Goal: Task Accomplishment & Management: Use online tool/utility

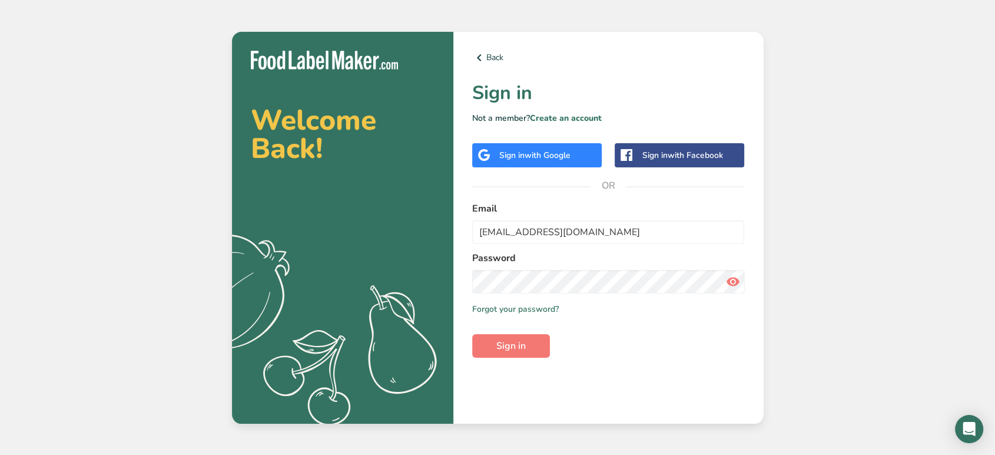
click at [918, 201] on div "Welcome Back! .a{fill:#f5f3ed;} Back Sign in Not a member? Create an account Si…" at bounding box center [497, 227] width 995 height 455
click at [537, 340] on button "Sign in" at bounding box center [511, 346] width 78 height 24
click at [520, 344] on span "Sign in" at bounding box center [510, 346] width 29 height 14
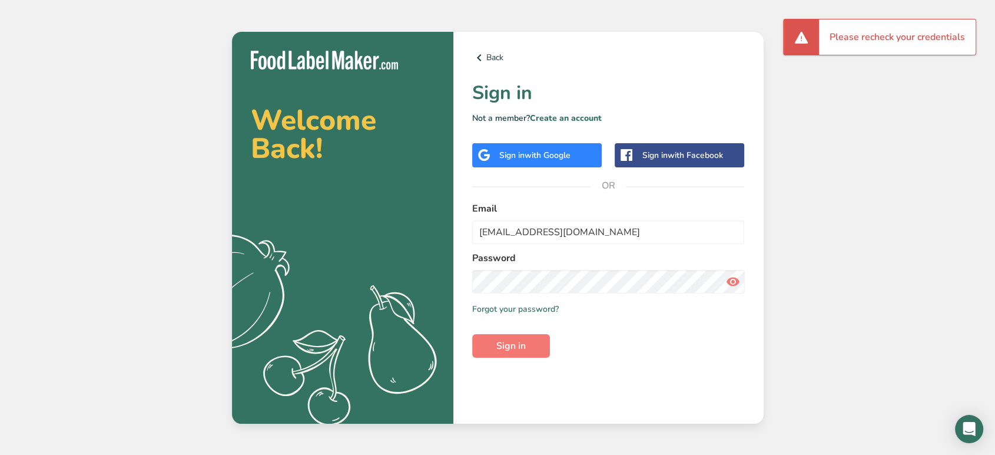
click at [562, 152] on span "with Google" at bounding box center [548, 155] width 46 height 11
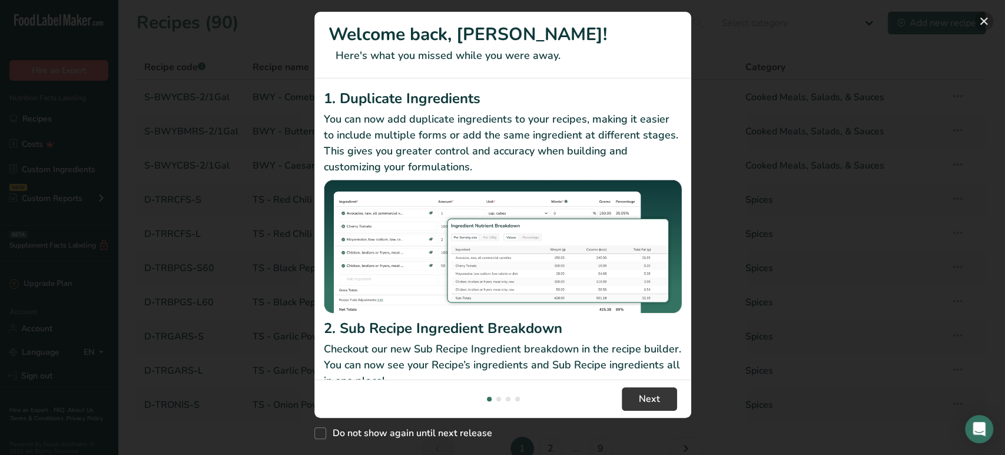
click at [895, 21] on button "New Features" at bounding box center [983, 21] width 19 height 19
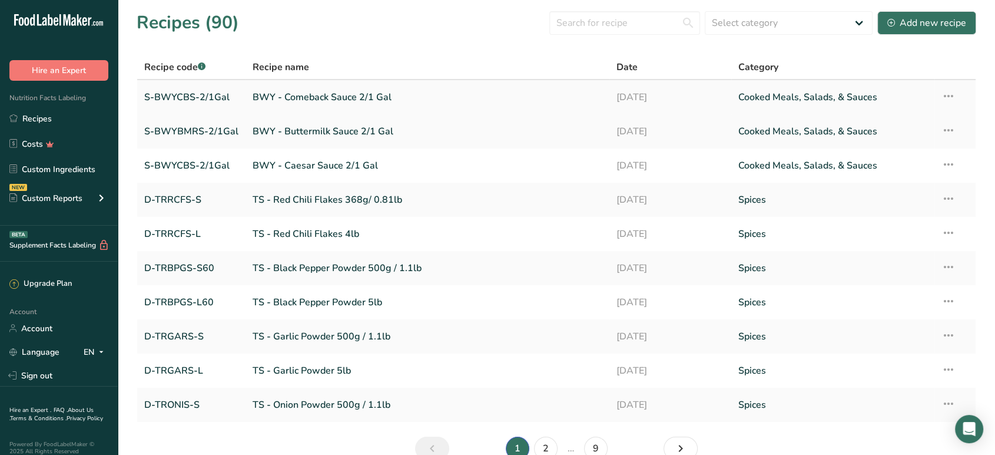
click at [451, 102] on link "BWY - Comeback Sauce 2/1 Gal" at bounding box center [428, 97] width 350 height 25
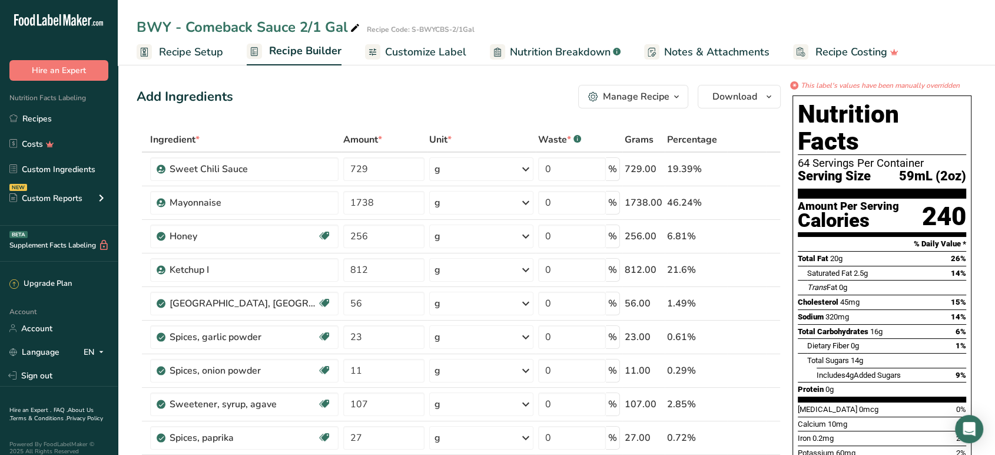
click at [190, 58] on span "Recipe Setup" at bounding box center [191, 52] width 64 height 16
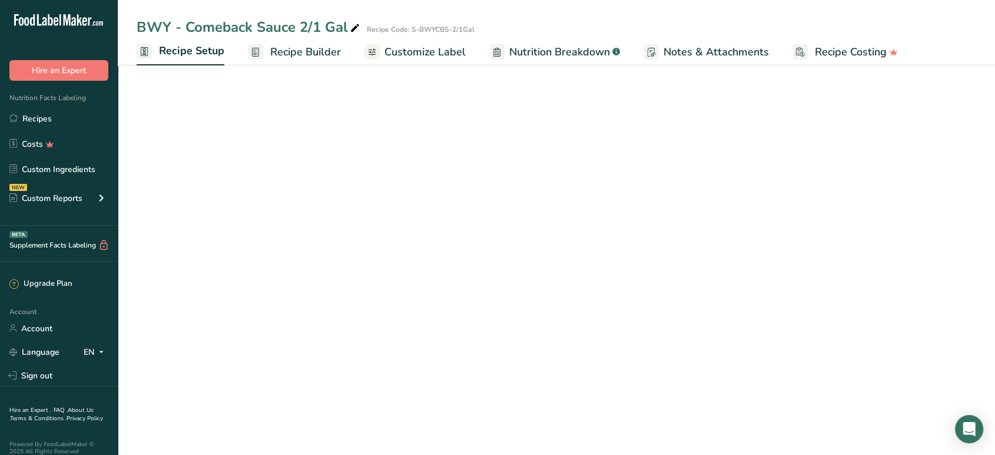
select select "22"
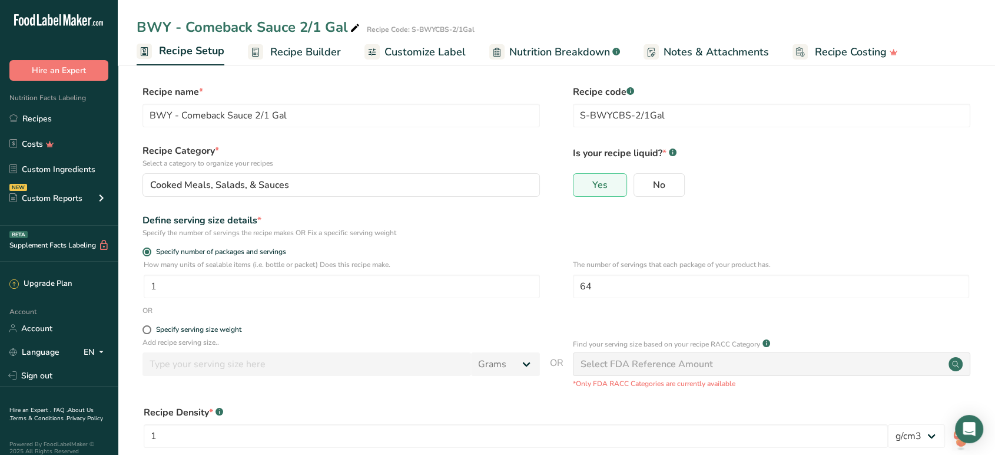
click at [301, 51] on span "Recipe Builder" at bounding box center [305, 52] width 71 height 16
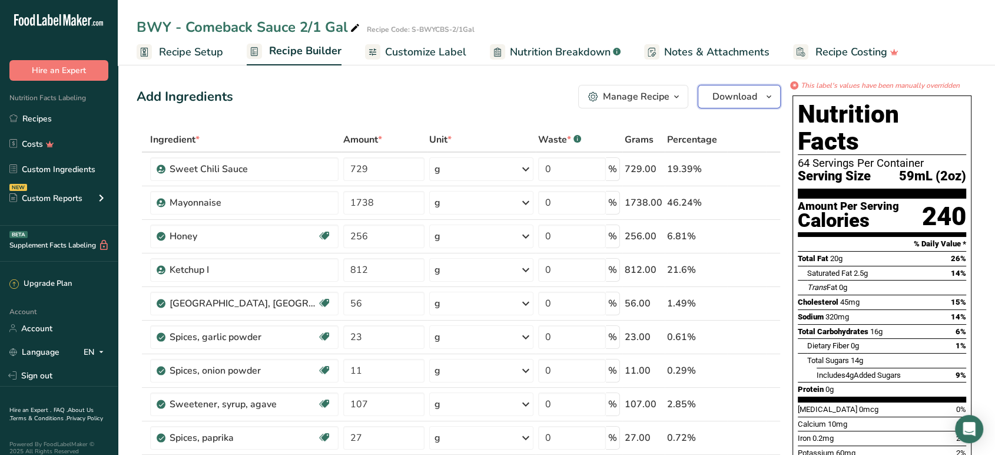
click at [734, 106] on button "Download" at bounding box center [739, 97] width 83 height 24
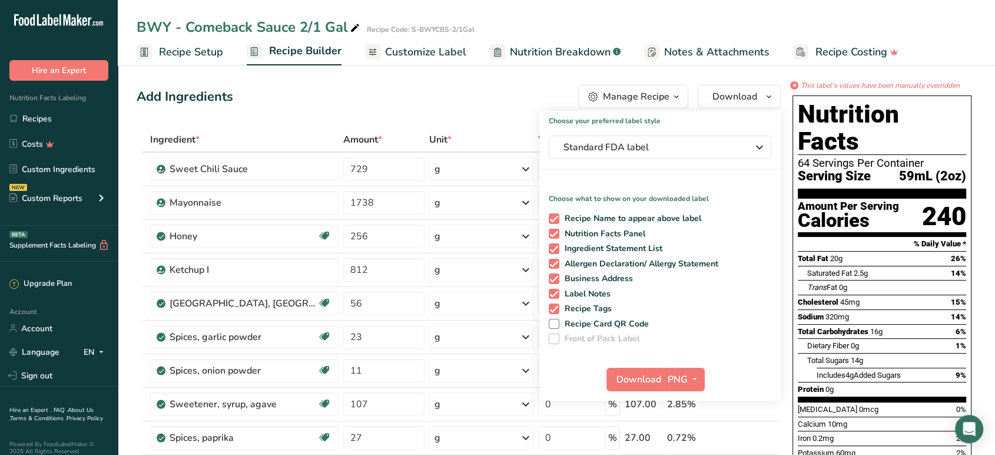
click at [662, 88] on button "Manage Recipe" at bounding box center [633, 97] width 110 height 24
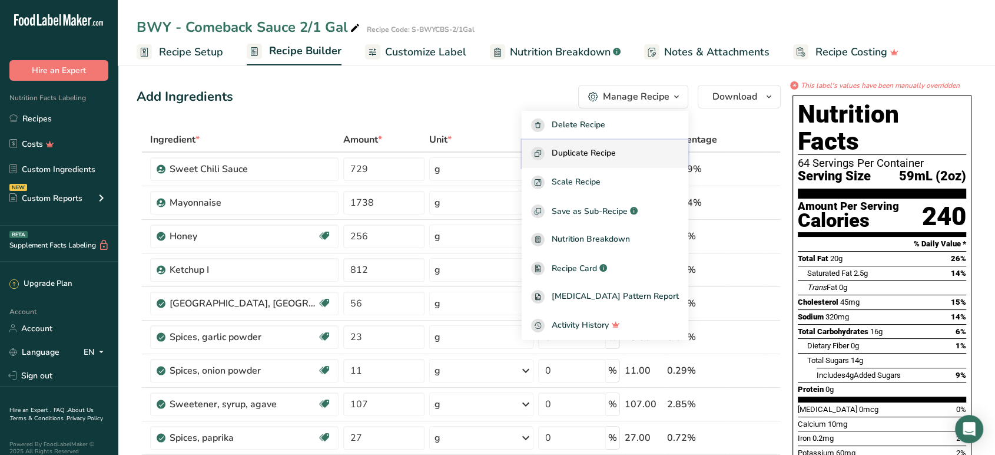
click at [639, 155] on div "Duplicate Recipe" at bounding box center [605, 154] width 148 height 14
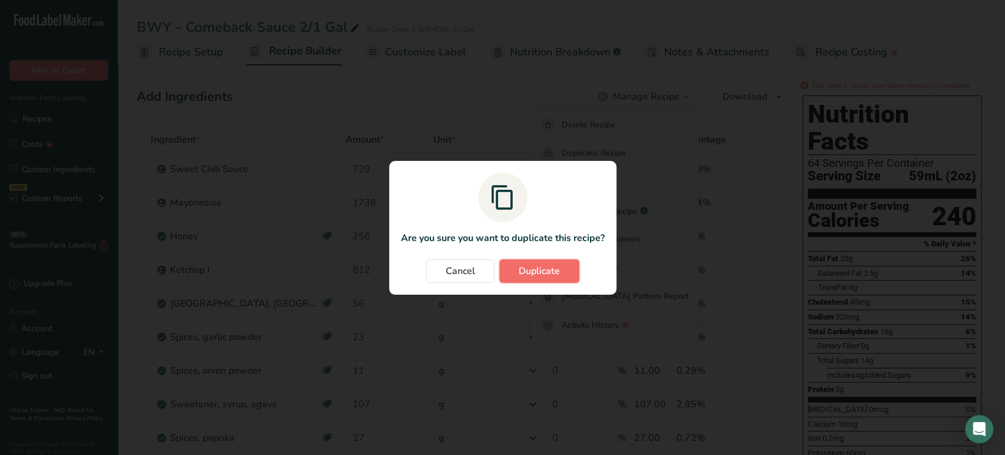
click at [555, 269] on span "Duplicate" at bounding box center [539, 271] width 41 height 14
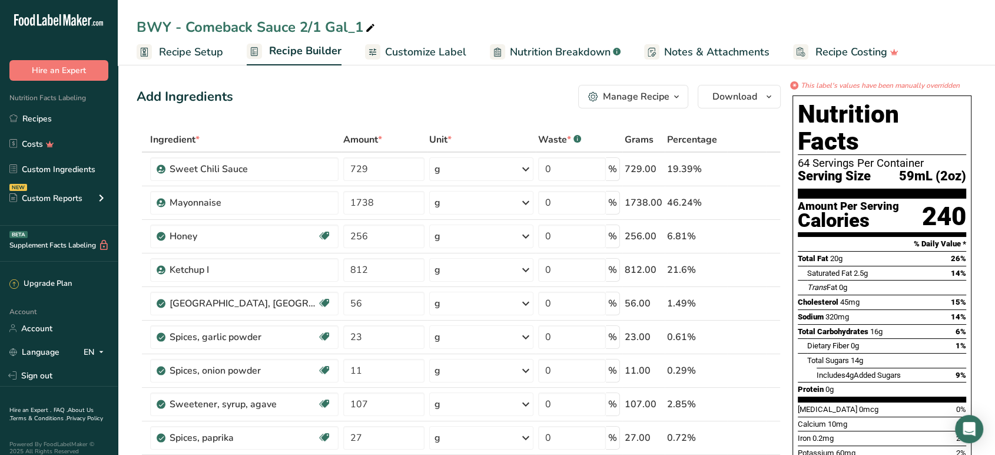
click at [352, 32] on div "BWY - Comeback Sauce 2/1 Gal_1" at bounding box center [257, 26] width 241 height 21
drag, startPoint x: 301, startPoint y: 28, endPoint x: 309, endPoint y: 28, distance: 7.7
click at [309, 28] on input "BWY - Comeback Sauce 2/1 Gal_1" at bounding box center [557, 26] width 840 height 21
drag, startPoint x: 359, startPoint y: 28, endPoint x: 375, endPoint y: 29, distance: 16.5
click at [375, 29] on input "BWY - Comeback Sauce 4/1 Gal_1" at bounding box center [557, 26] width 840 height 21
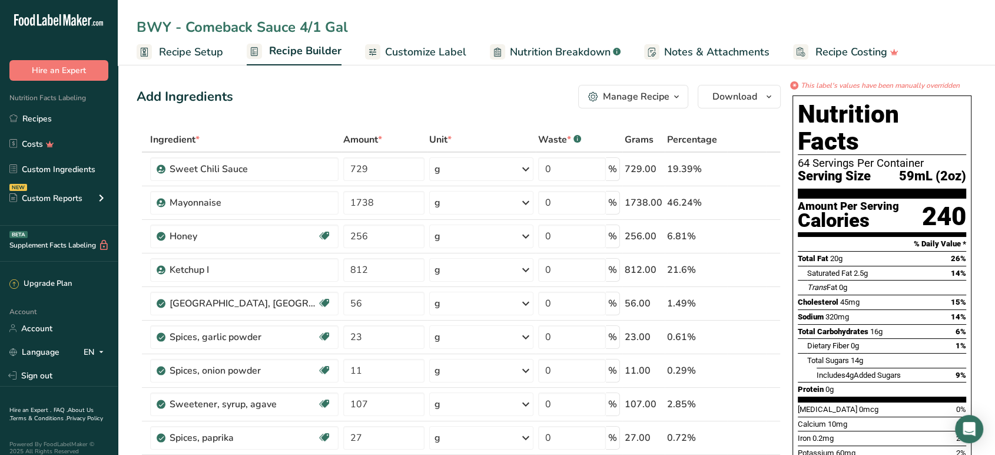
click at [236, 28] on input "BWY - Comeback Sauce 4/1 Gal" at bounding box center [557, 26] width 840 height 21
type input "BWY - Thai Chili Sauce 4/1 Gal"
click at [165, 52] on span "Recipe Setup" at bounding box center [191, 52] width 64 height 16
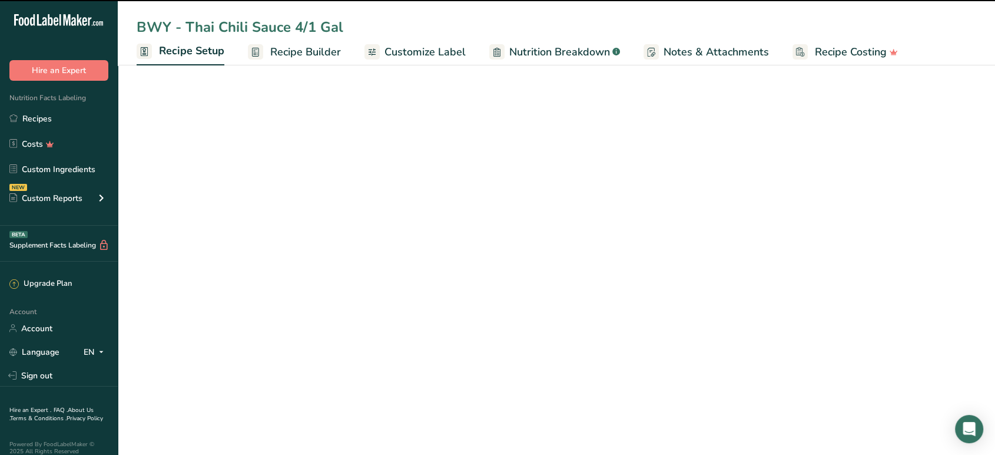
select select "22"
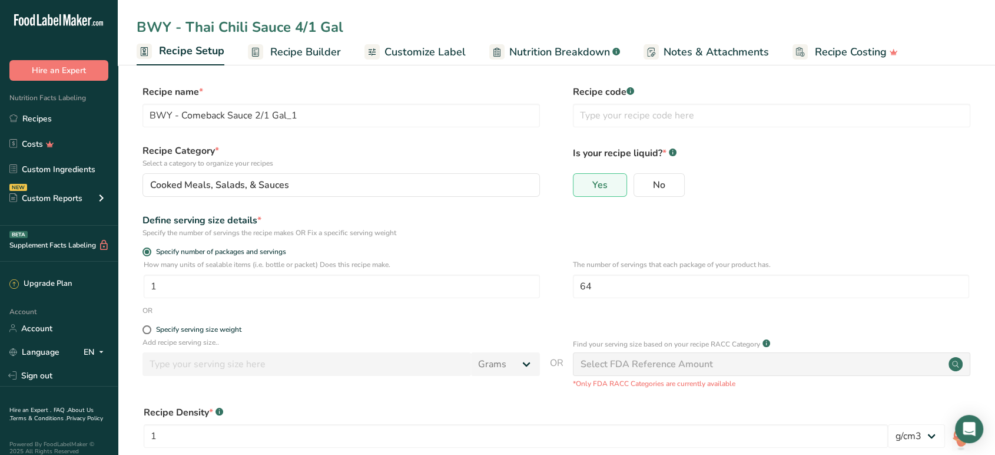
type input "BWY - Thai Chili Sauce 4/1 Gal"
click at [648, 121] on input "text" at bounding box center [771, 116] width 397 height 24
paste input "S-BWYTCS-4/1Gal"
type input "S-BWYTCS-4/1Gal"
click at [835, 183] on div "Yes No" at bounding box center [771, 188] width 397 height 31
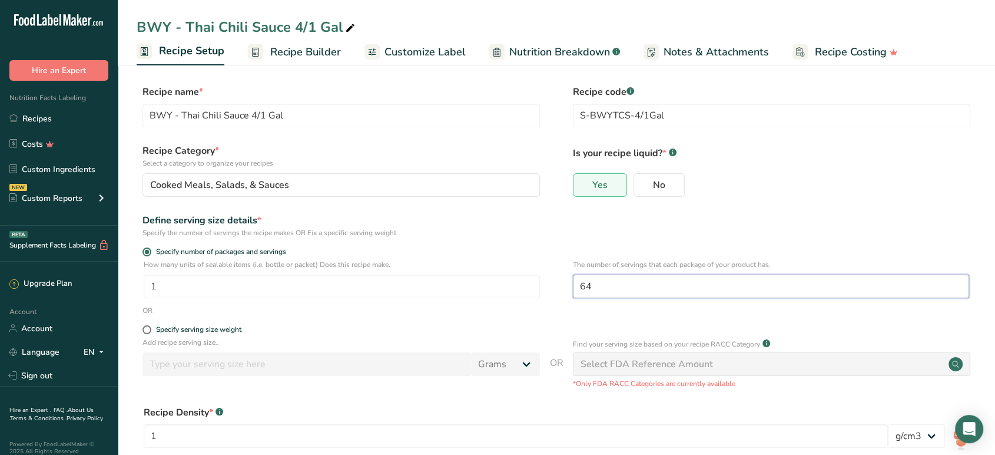
click at [646, 294] on input "64" at bounding box center [771, 286] width 396 height 24
type input "6"
drag, startPoint x: 658, startPoint y: 287, endPoint x: 407, endPoint y: 283, distance: 250.8
click at [407, 283] on div "How many units of sealable items (i.e. bottle or packet) Does this recipe make.…" at bounding box center [557, 282] width 840 height 46
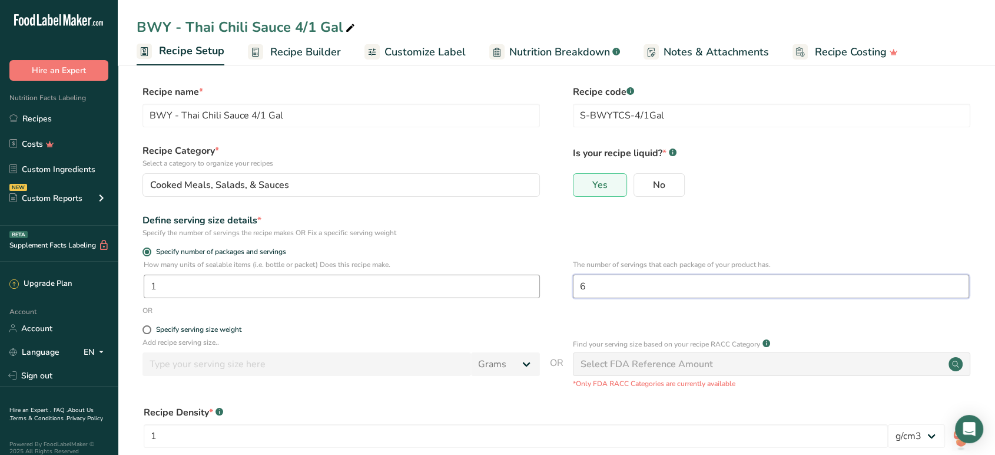
type input "64"
click at [569, 236] on div "Define serving size details * Specify the number of servings the recipe makes O…" at bounding box center [557, 225] width 840 height 25
click at [316, 57] on span "Recipe Builder" at bounding box center [305, 52] width 71 height 16
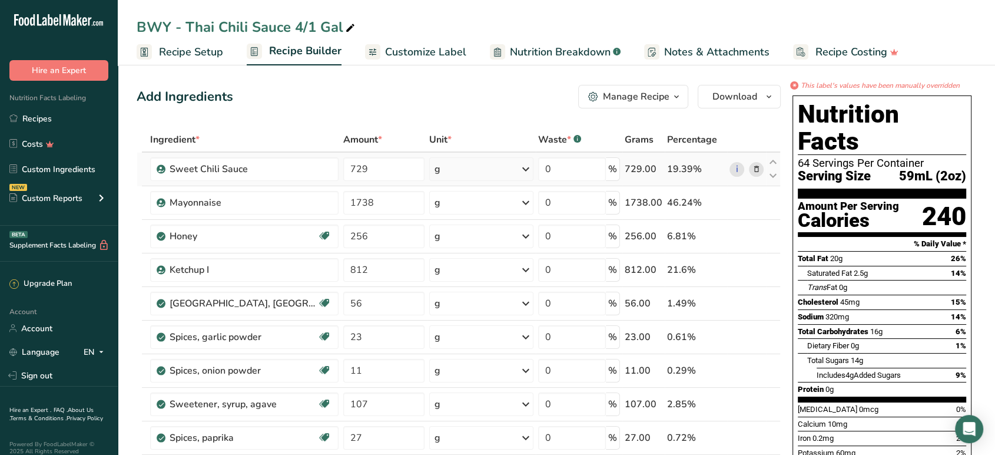
click at [760, 165] on span at bounding box center [756, 169] width 14 height 14
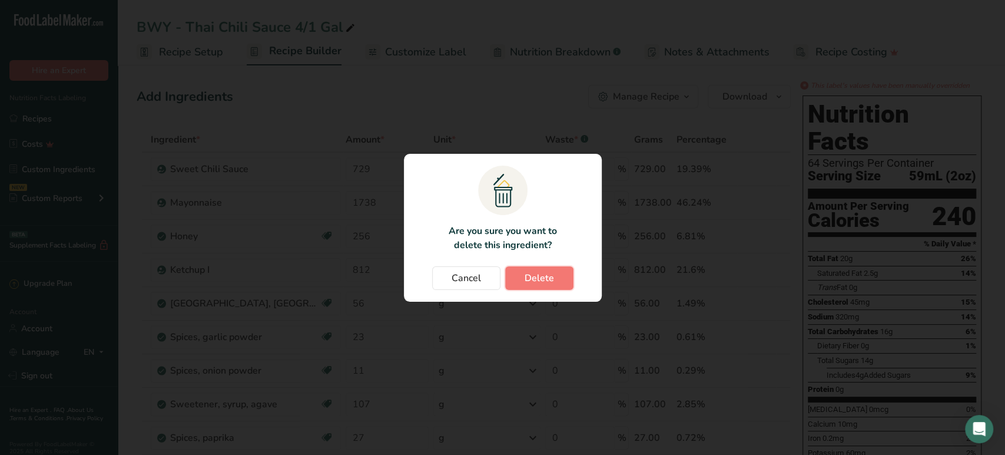
click at [539, 280] on span "Delete" at bounding box center [539, 278] width 29 height 14
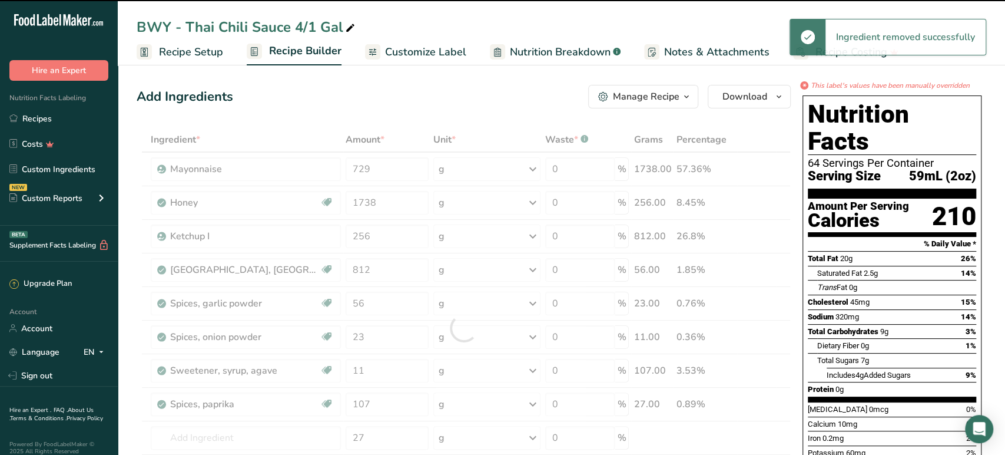
type input "1738"
type input "256"
type input "812"
type input "56"
type input "23"
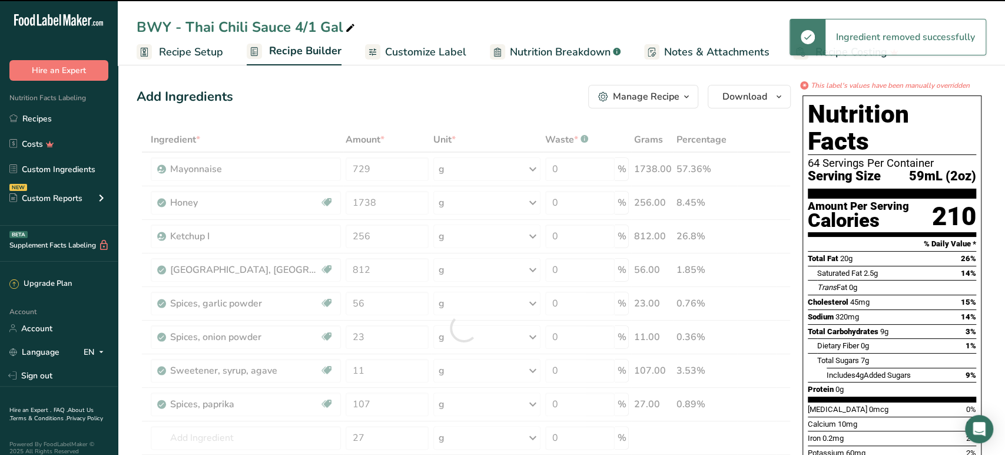
type input "11"
type input "107"
type input "27"
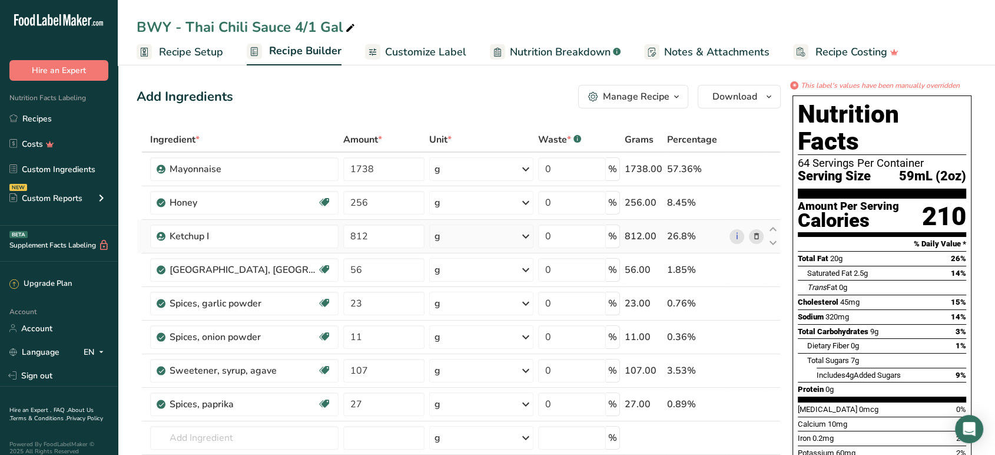
click at [759, 233] on icon at bounding box center [756, 236] width 8 height 12
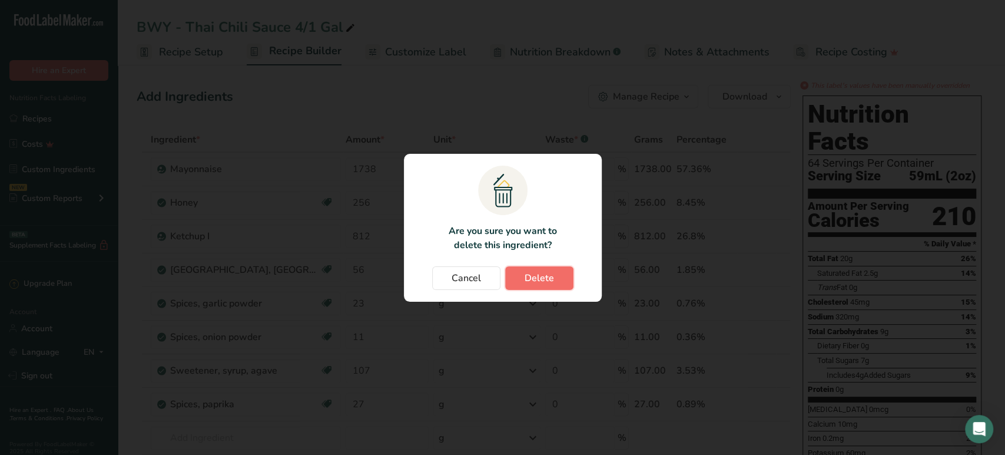
click at [540, 281] on span "Delete" at bounding box center [539, 278] width 29 height 14
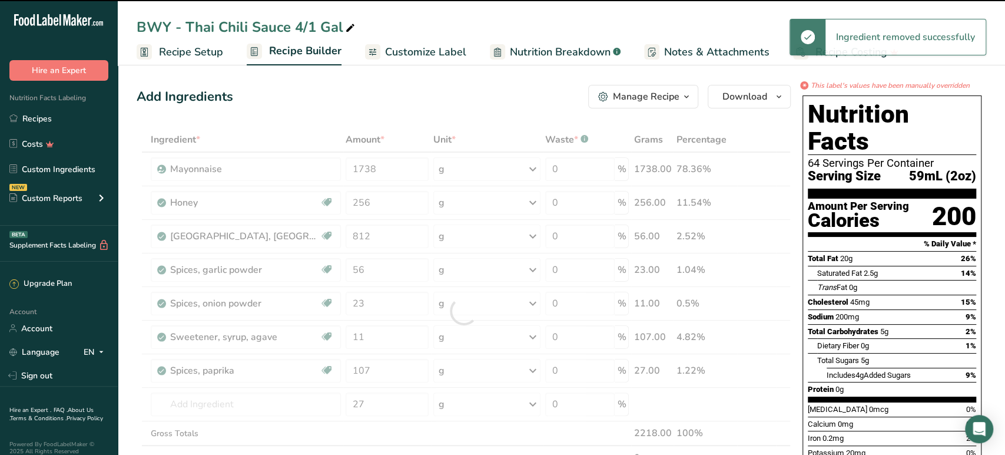
type input "56"
type input "23"
type input "11"
type input "107"
type input "27"
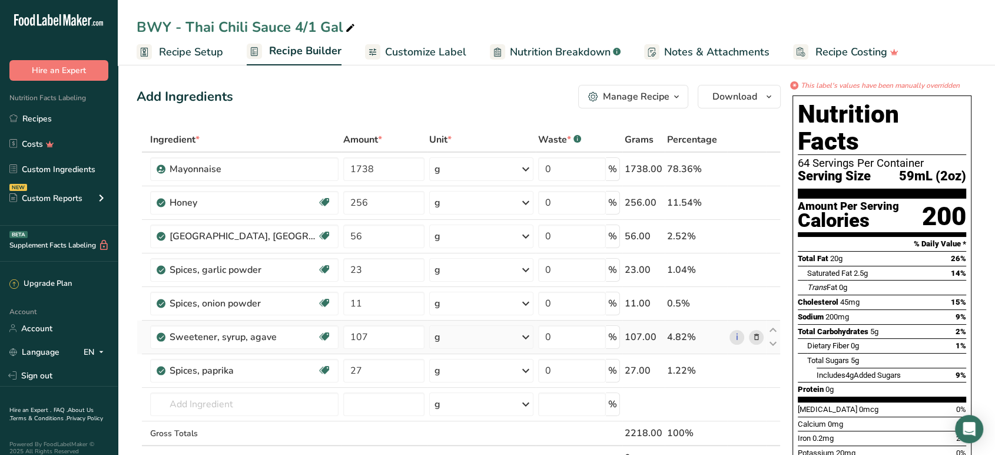
click at [754, 333] on icon at bounding box center [756, 337] width 8 height 12
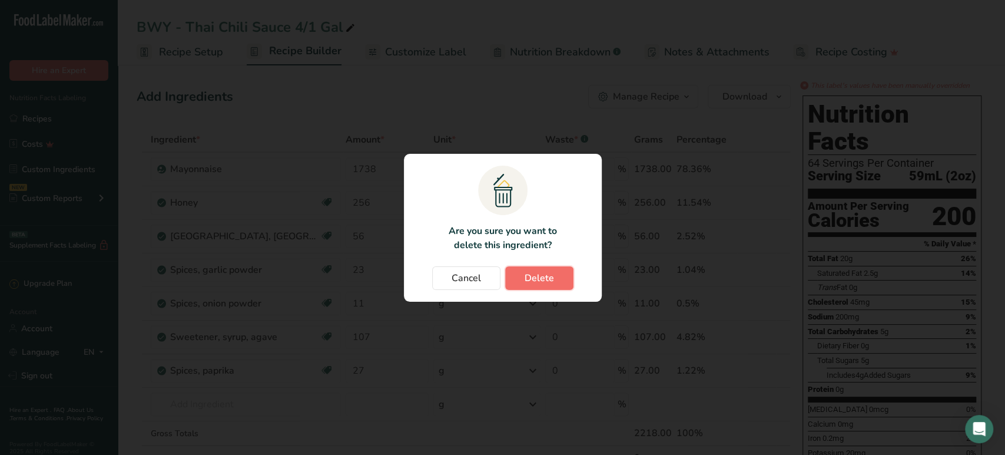
click at [553, 278] on button "Delete" at bounding box center [539, 278] width 68 height 24
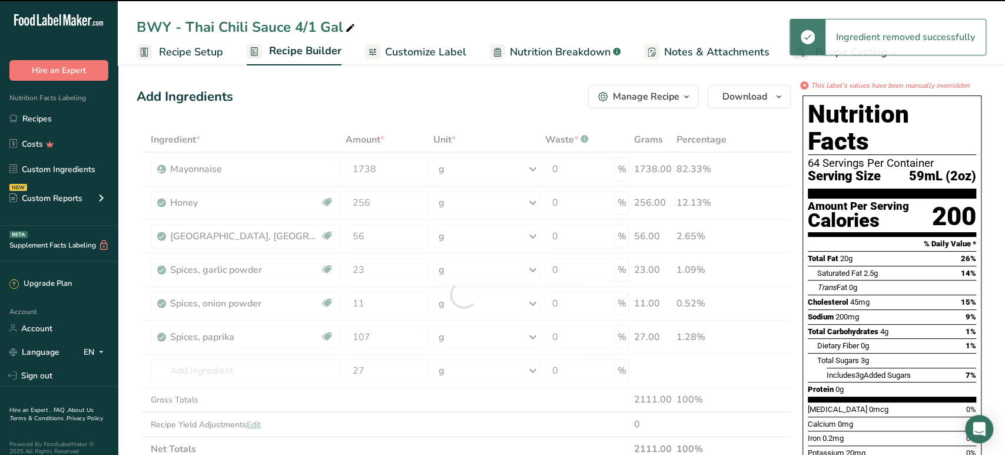
type input "27"
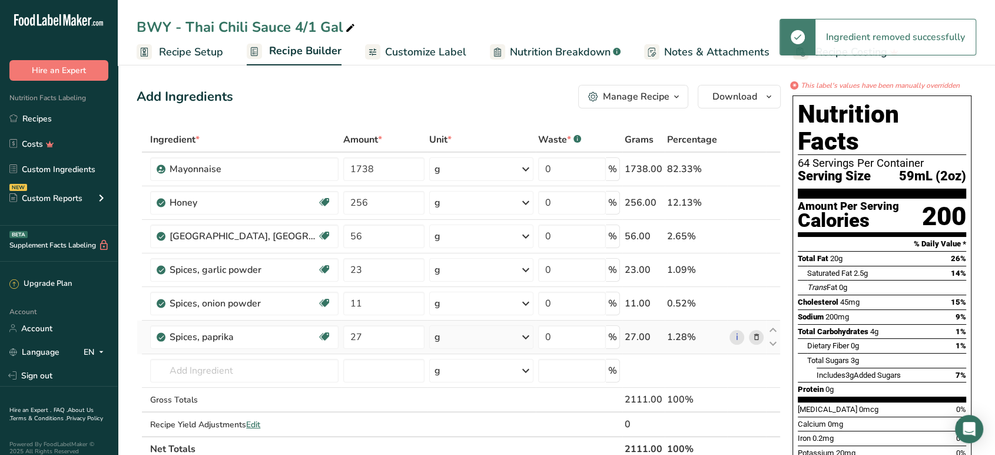
click at [755, 340] on icon at bounding box center [756, 337] width 8 height 12
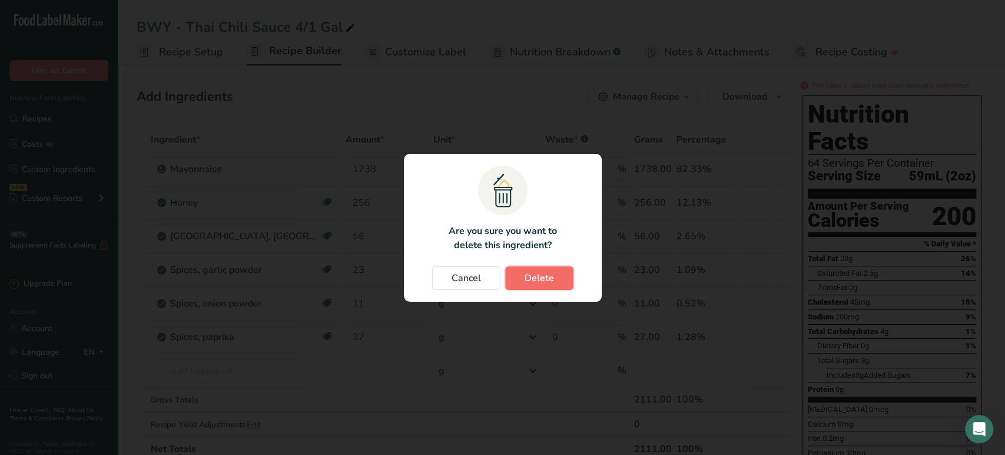
click at [548, 273] on span "Delete" at bounding box center [539, 278] width 29 height 14
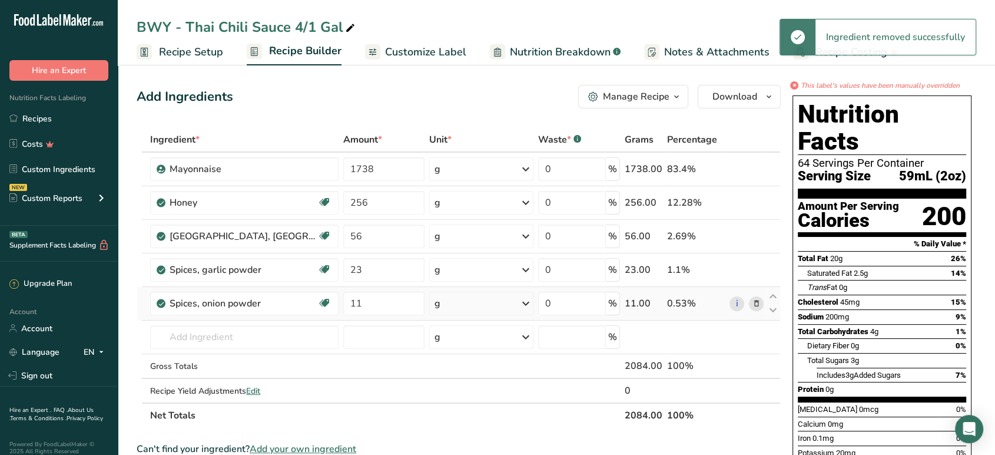
click at [744, 306] on div "i" at bounding box center [746, 303] width 34 height 15
click at [756, 305] on icon at bounding box center [756, 303] width 8 height 12
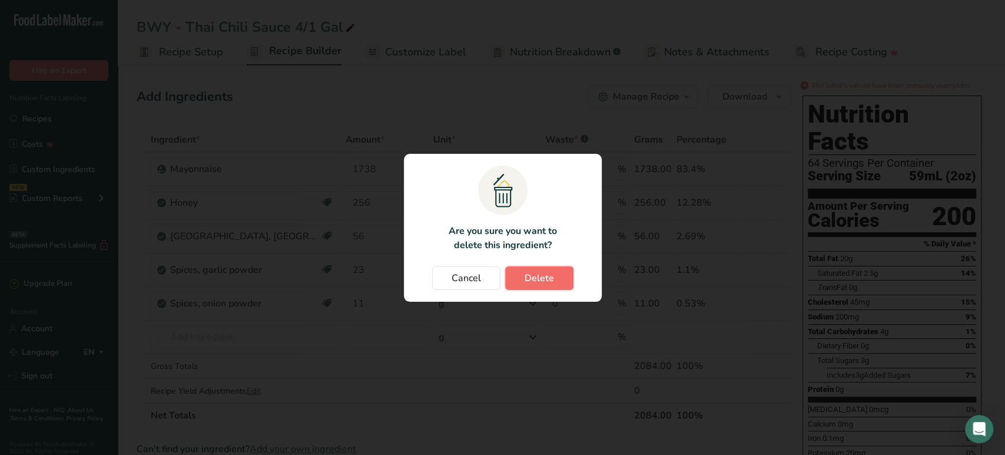
click at [555, 279] on button "Delete" at bounding box center [539, 278] width 68 height 24
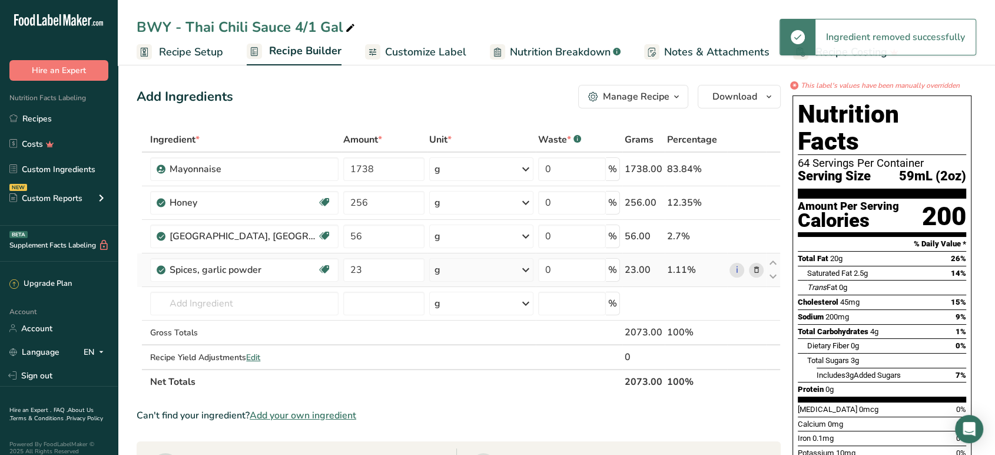
click at [755, 270] on icon at bounding box center [756, 270] width 8 height 12
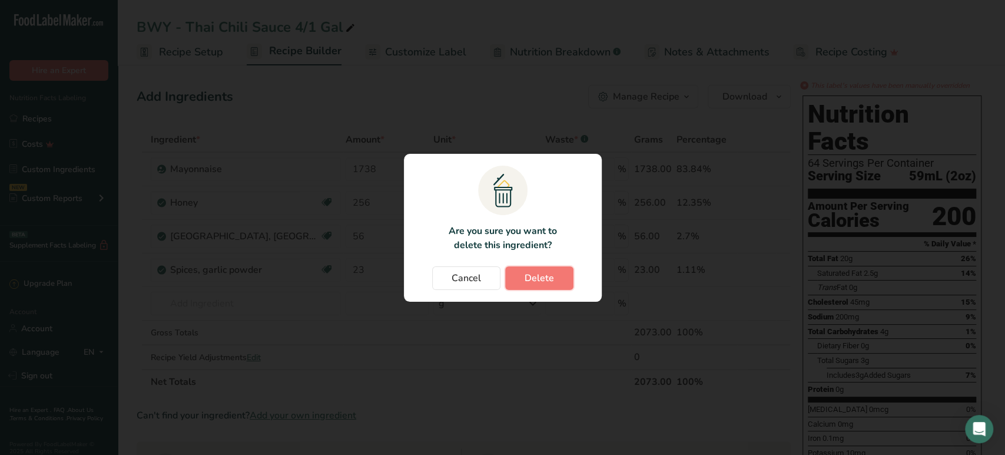
click at [525, 281] on span "Delete" at bounding box center [539, 278] width 29 height 14
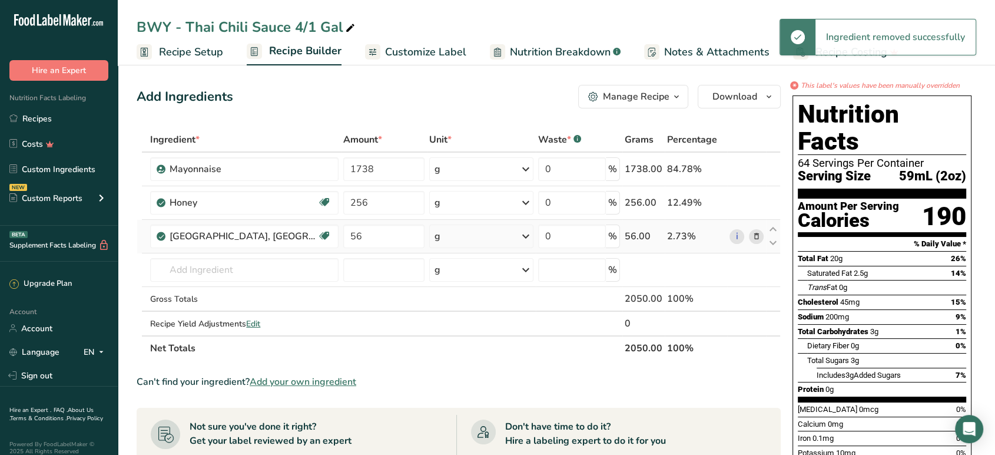
click at [754, 233] on icon at bounding box center [756, 236] width 8 height 12
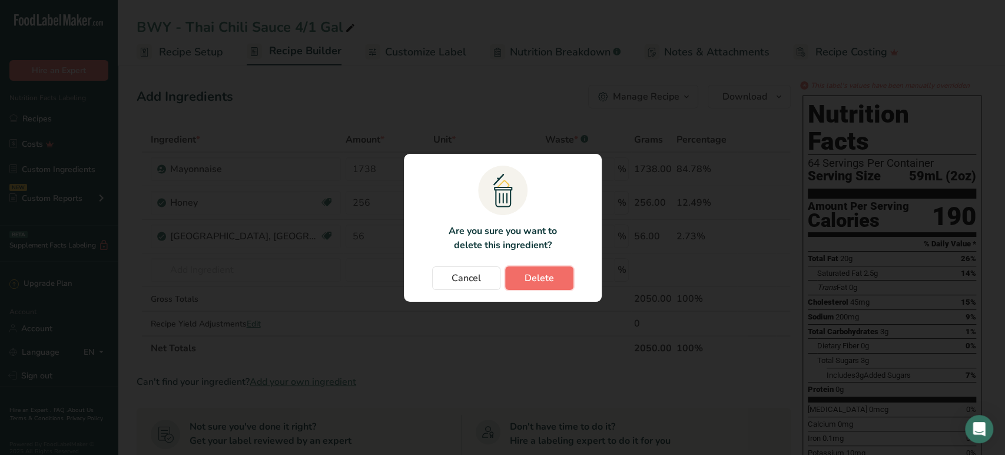
click at [570, 270] on button "Delete" at bounding box center [539, 278] width 68 height 24
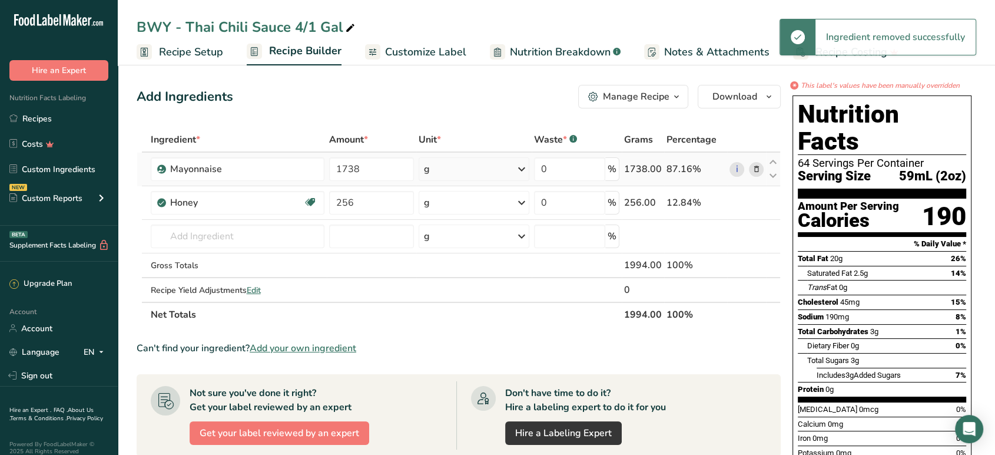
click at [755, 169] on icon at bounding box center [756, 169] width 8 height 12
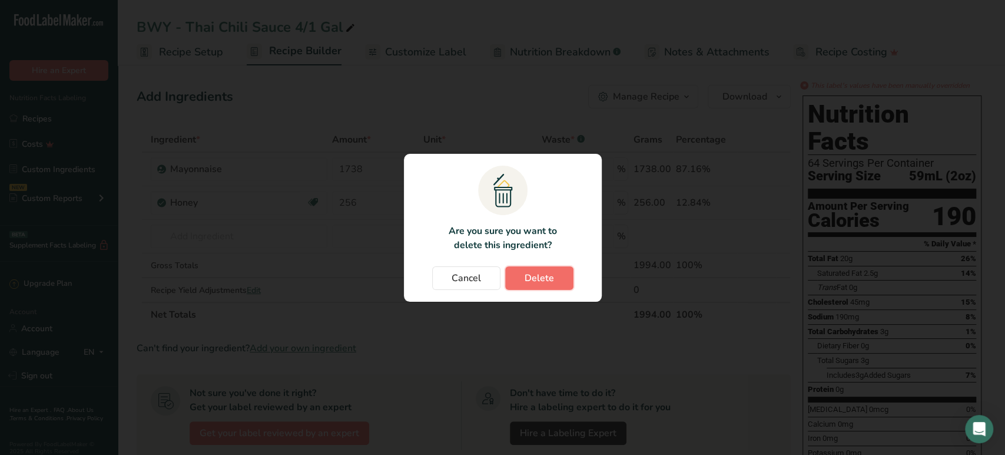
click at [554, 281] on button "Delete" at bounding box center [539, 278] width 68 height 24
type input "256"
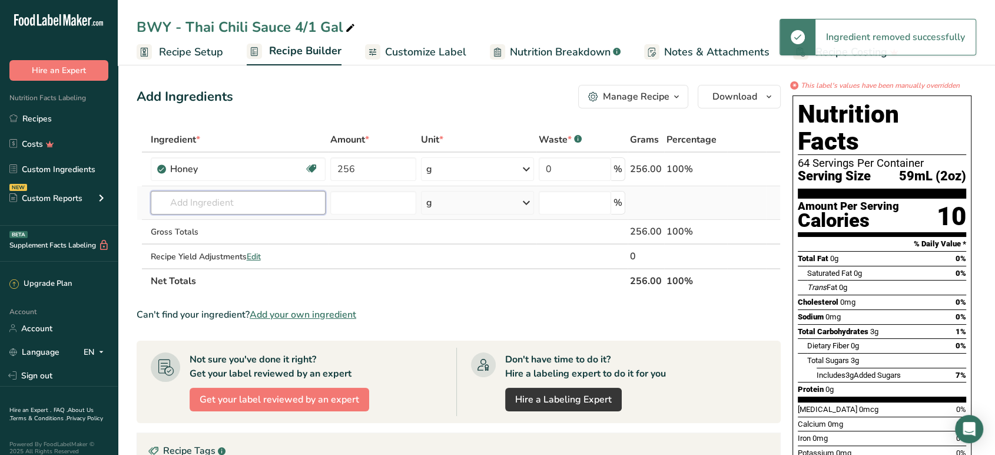
click at [245, 207] on input "text" at bounding box center [238, 203] width 175 height 24
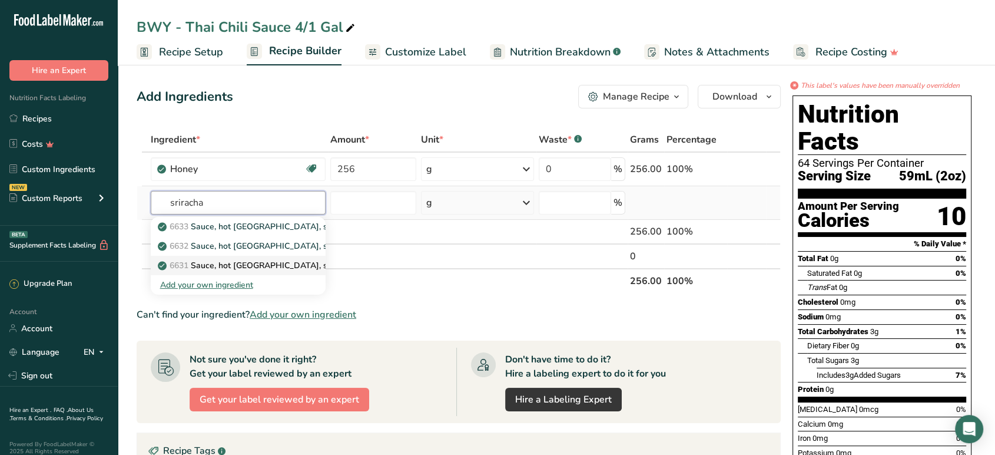
type input "sriracha"
click at [251, 262] on p "6631 Sauce, hot chile, sriracha" at bounding box center [256, 265] width 193 height 12
type input "Sauce, hot chile, sriracha"
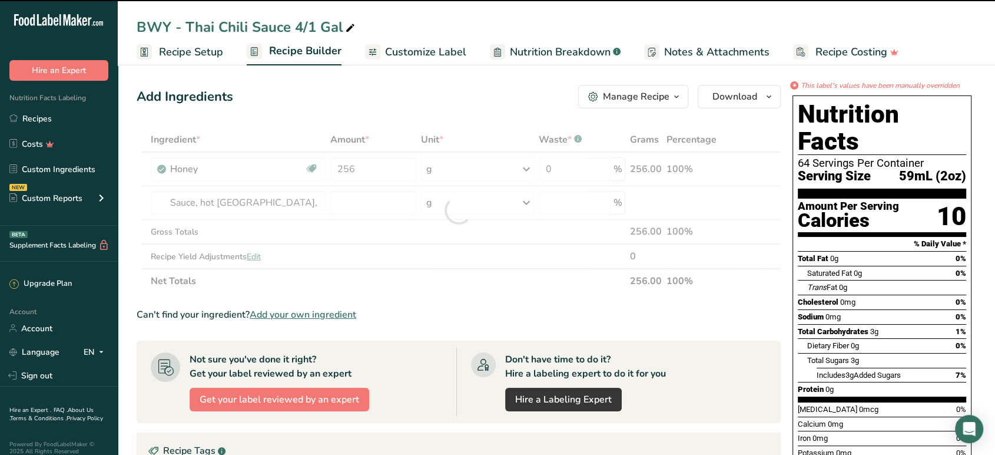
type input "0"
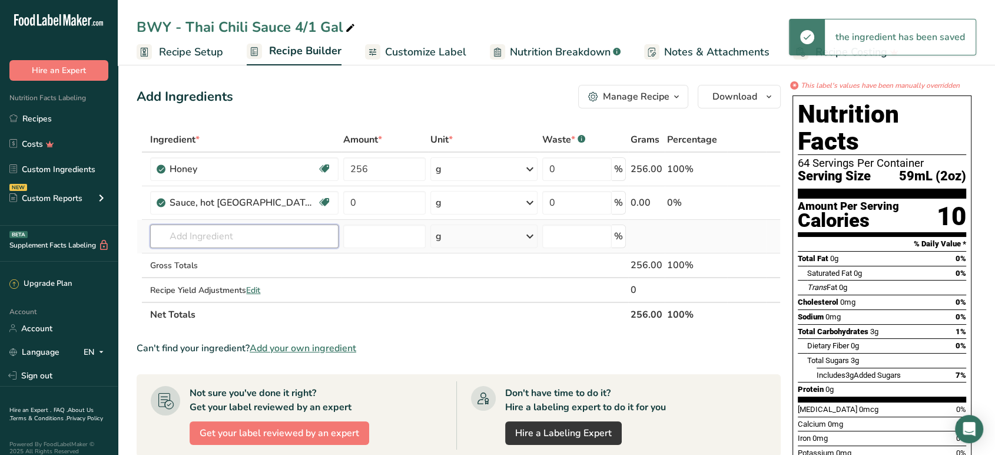
click at [185, 233] on input "text" at bounding box center [244, 236] width 188 height 24
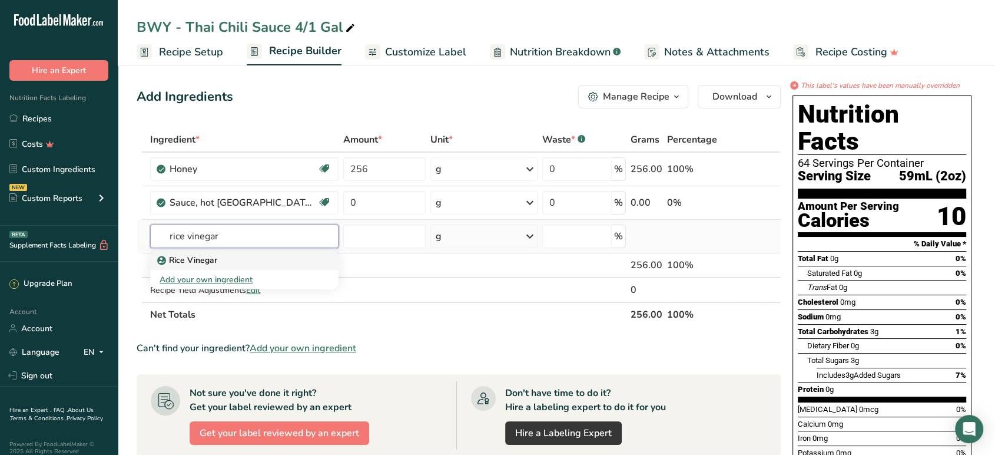
type input "rice vinegar"
click at [196, 256] on p "Rice Vinegar" at bounding box center [189, 260] width 58 height 12
type input "Rice Vinegar"
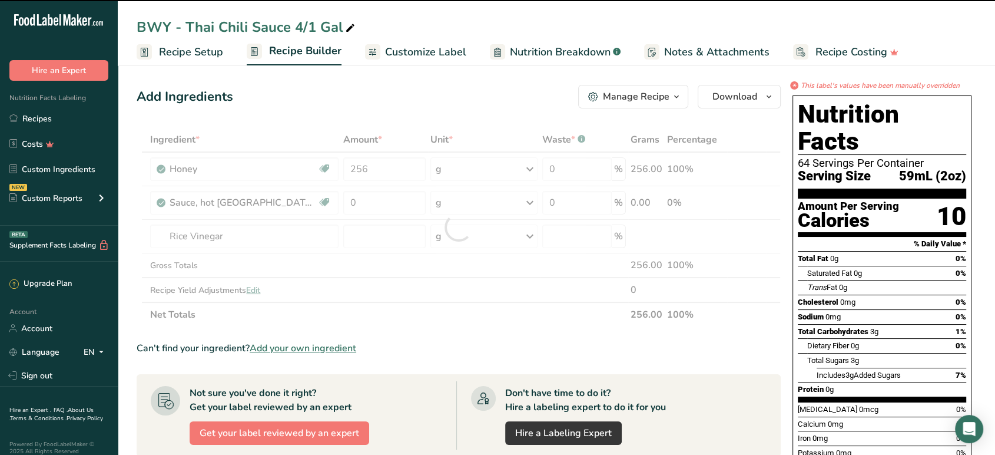
type input "0"
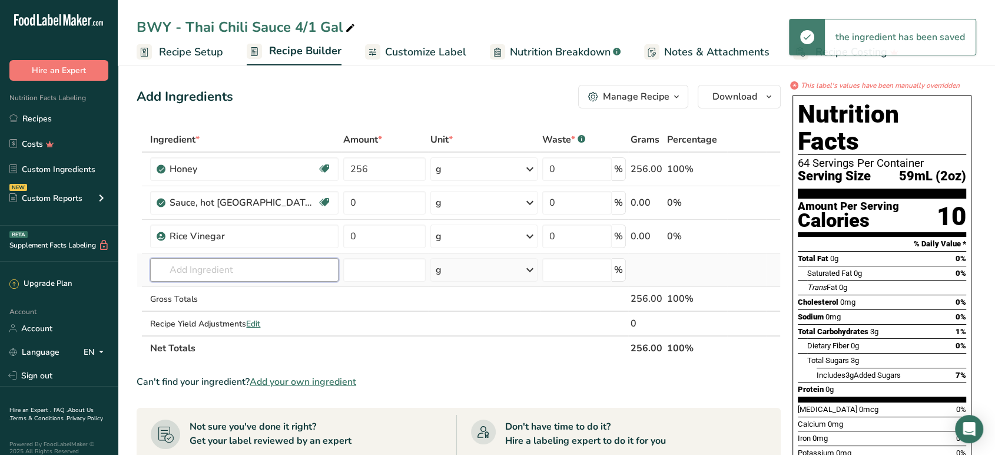
click at [207, 264] on input "text" at bounding box center [244, 270] width 188 height 24
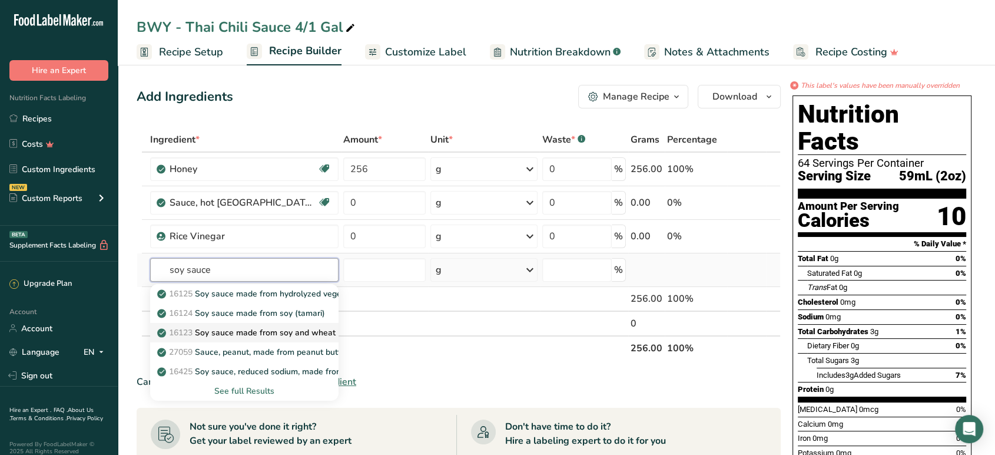
type input "soy sauce"
click at [208, 328] on p "16123 Soy sauce made from soy and wheat (shoyu)" at bounding box center [263, 332] width 207 height 12
type input "Soy sauce made from soy and wheat (shoyu)"
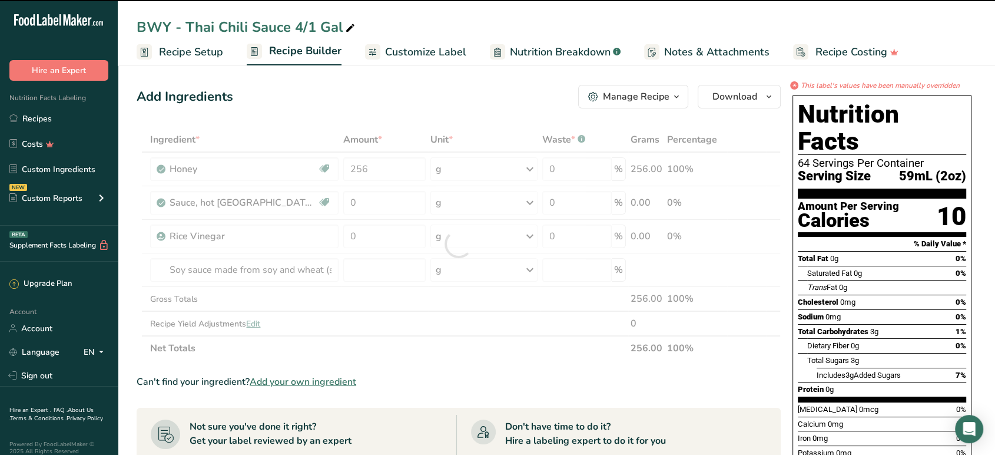
type input "0"
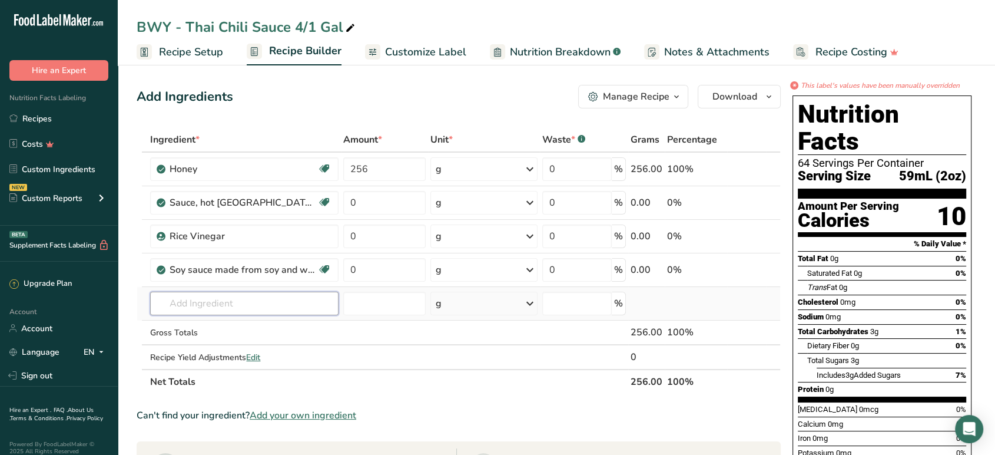
click at [183, 305] on input "text" at bounding box center [244, 303] width 188 height 24
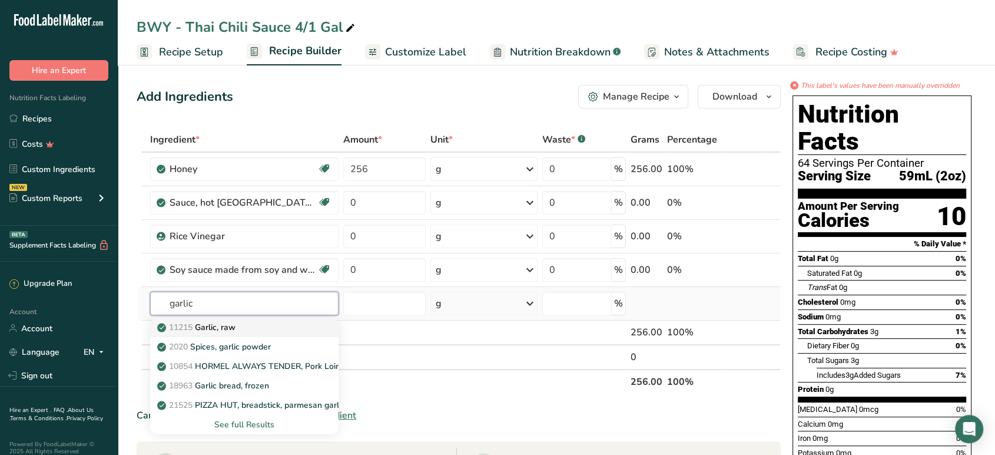
type input "garlic"
click at [220, 330] on p "11215 Garlic, raw" at bounding box center [198, 327] width 76 height 12
type input "Garlic, raw"
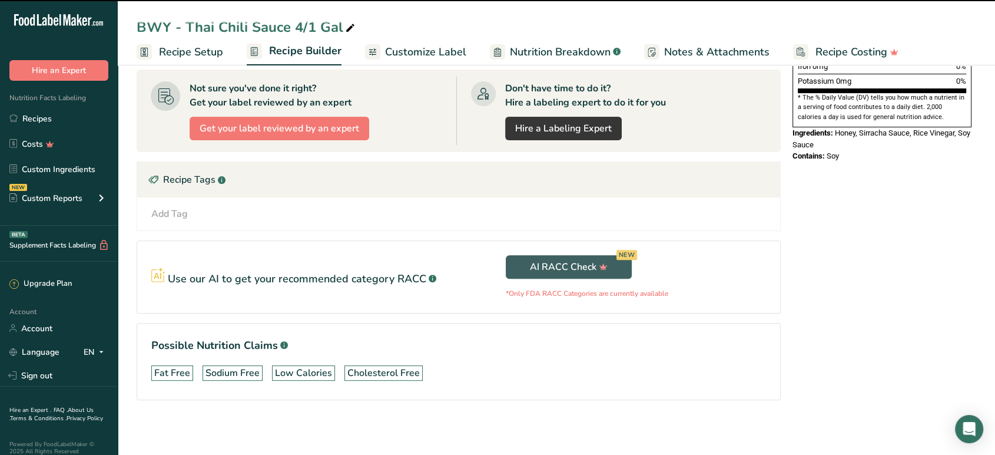
type input "0"
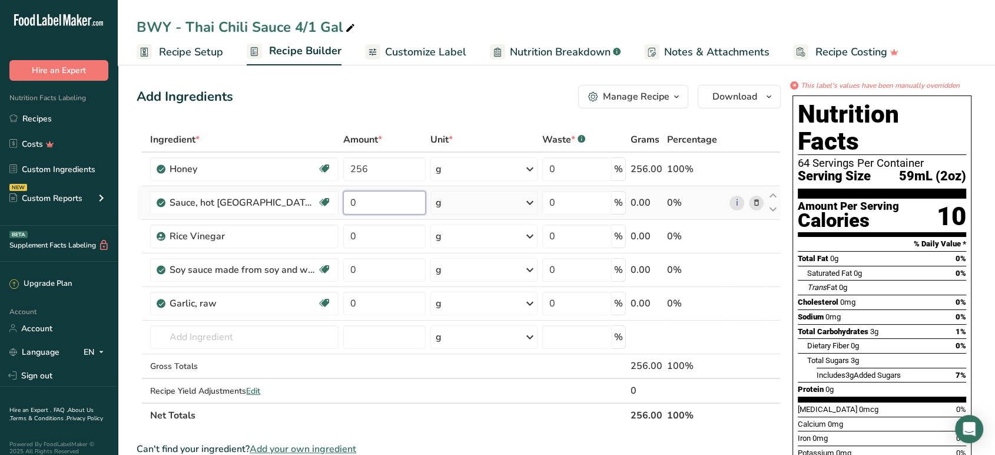
click at [374, 204] on input "0" at bounding box center [384, 203] width 82 height 24
type input "704"
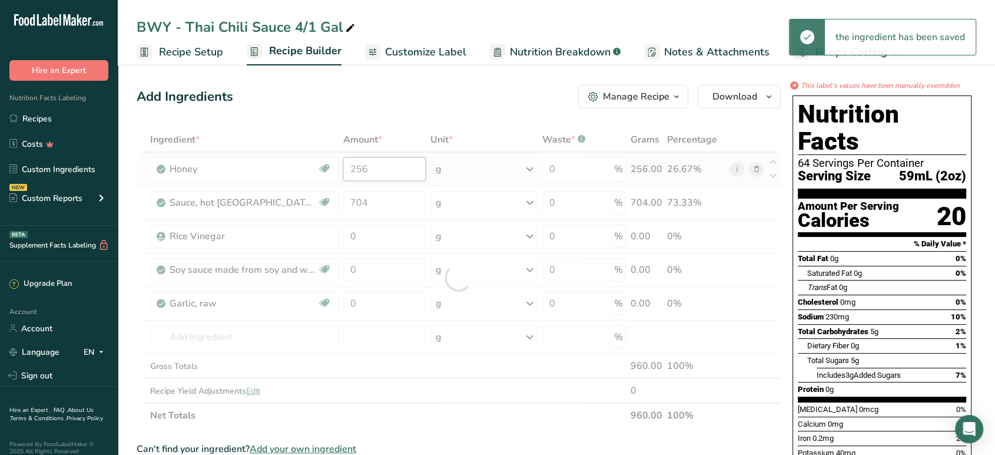
click at [371, 173] on div "Ingredient * Amount * Unit * Waste * .a-a{fill:#347362;}.b-a{fill:#fff;} Grams …" at bounding box center [459, 277] width 644 height 300
click at [371, 173] on div at bounding box center [459, 277] width 644 height 300
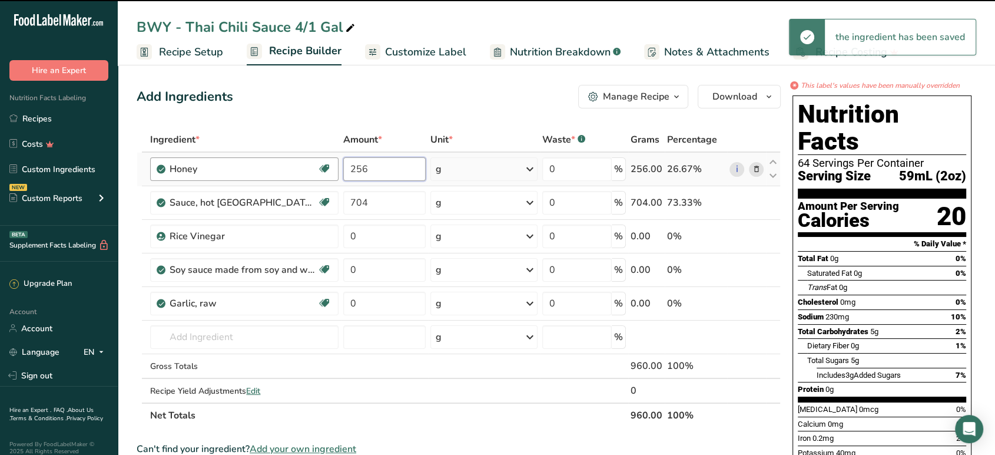
drag, startPoint x: 373, startPoint y: 170, endPoint x: 333, endPoint y: 177, distance: 40.2
click at [278, 177] on tr "Honey Source of Antioxidants Dairy free Gluten free Soy free 256 g Portions 1 c…" at bounding box center [458, 169] width 643 height 34
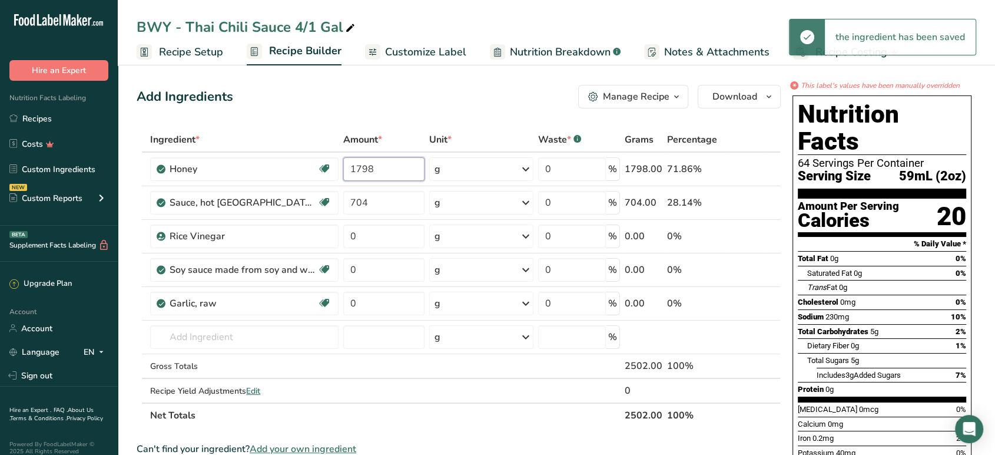
type input "1798"
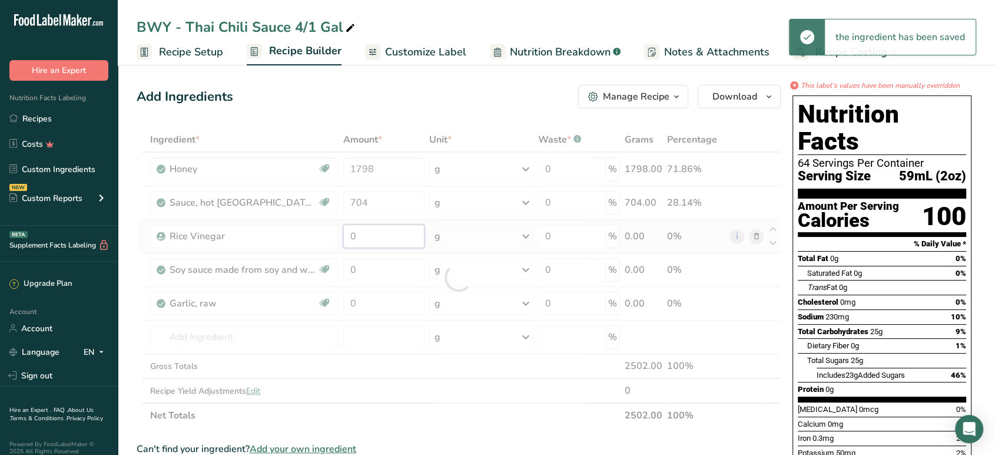
click at [371, 234] on div "Ingredient * Amount * Unit * Waste * .a-a{fill:#347362;}.b-a{fill:#fff;} Grams …" at bounding box center [459, 277] width 644 height 300
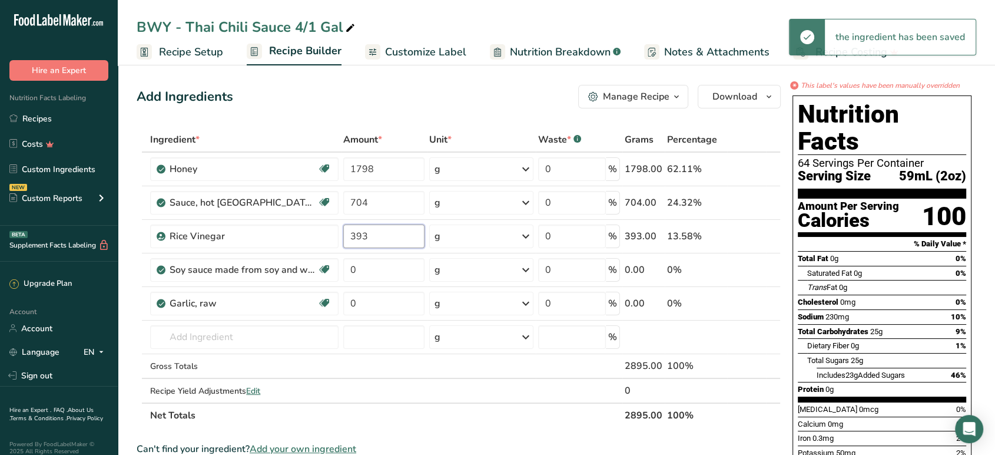
type input "393"
click at [369, 268] on div "Ingredient * Amount * Unit * Waste * .a-a{fill:#347362;}.b-a{fill:#fff;} Grams …" at bounding box center [459, 277] width 644 height 300
type input "393"
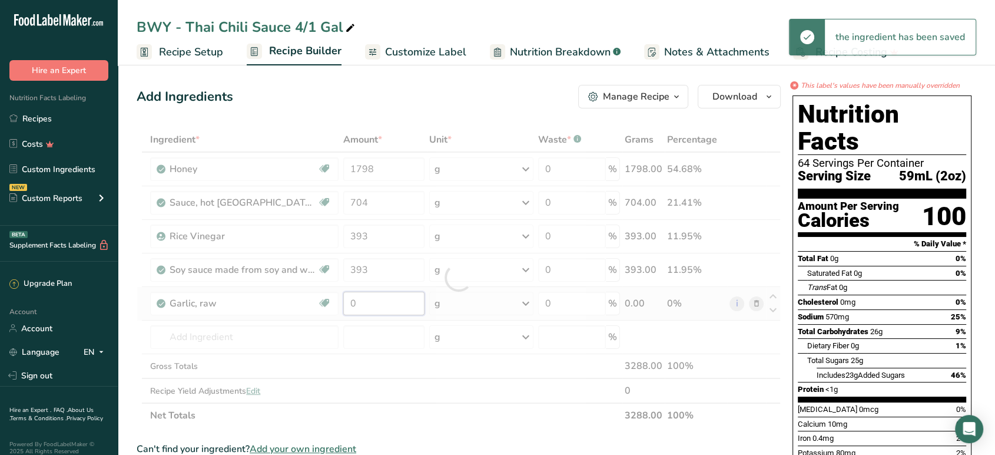
click at [390, 306] on div "Ingredient * Amount * Unit * Waste * .a-a{fill:#347362;}.b-a{fill:#fff;} Grams …" at bounding box center [459, 277] width 644 height 300
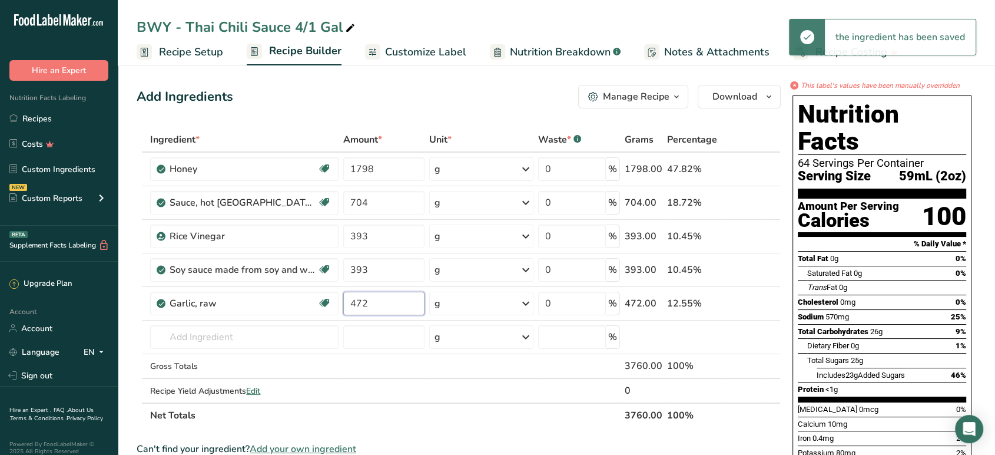
type input "472"
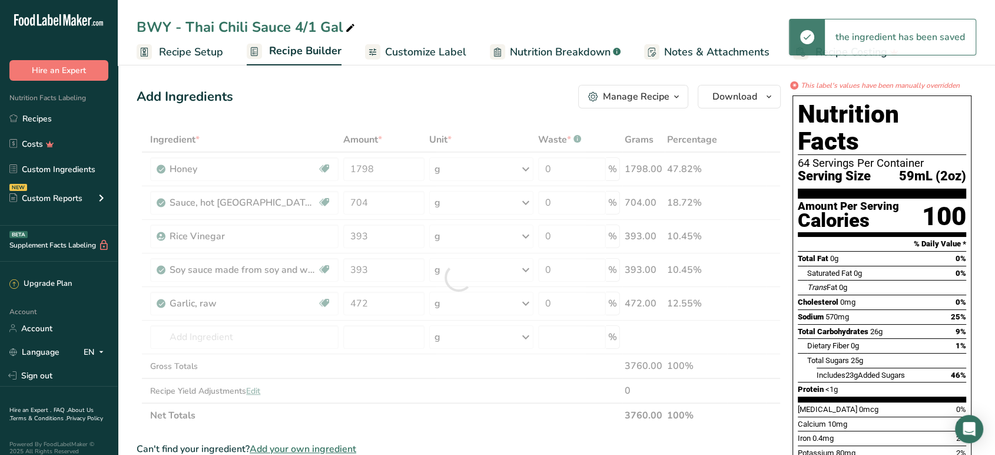
click at [492, 78] on section "Add Ingredients Manage Recipe Delete Recipe Duplicate Recipe Scale Recipe Save …" at bounding box center [556, 461] width 877 height 800
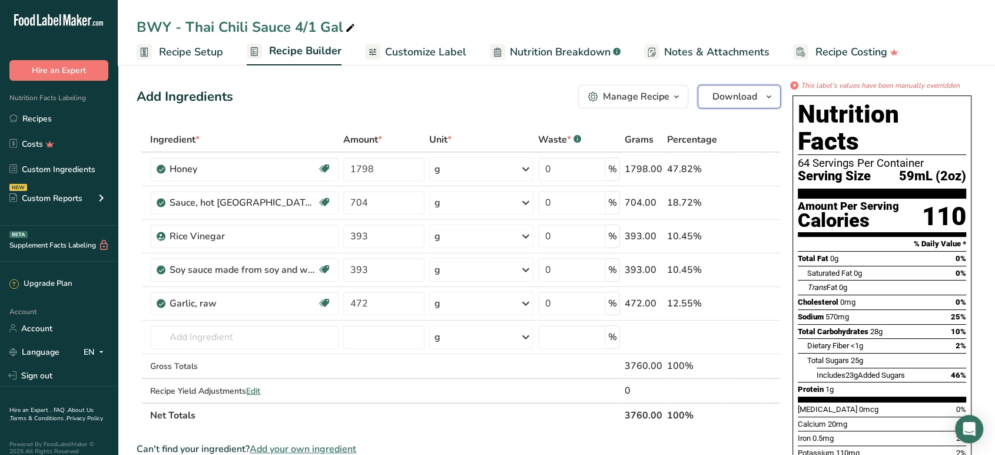
click at [749, 95] on span "Download" at bounding box center [734, 96] width 45 height 14
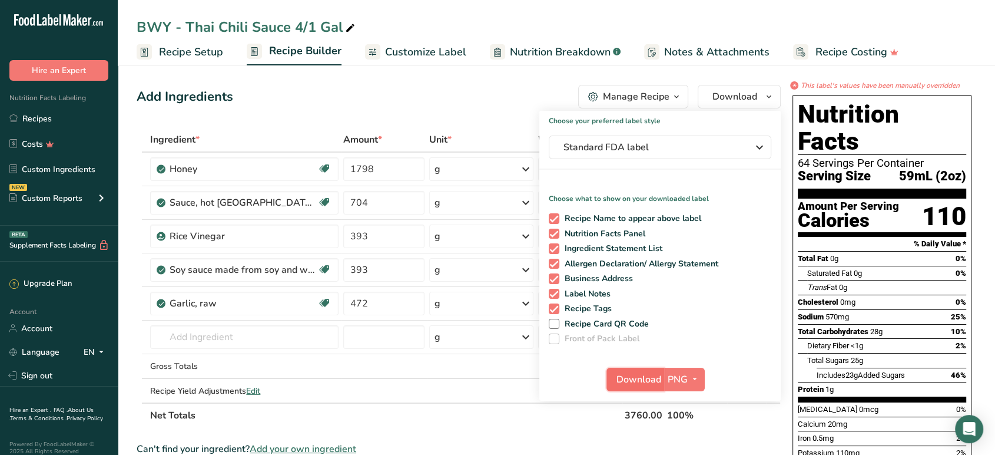
click at [642, 379] on span "Download" at bounding box center [638, 379] width 45 height 14
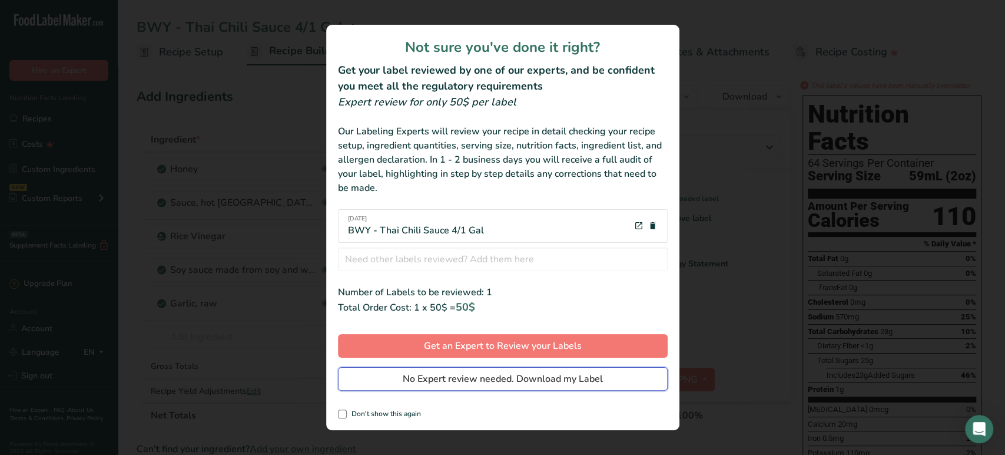
click at [535, 377] on span "No Expert review needed. Download my Label" at bounding box center [503, 379] width 200 height 14
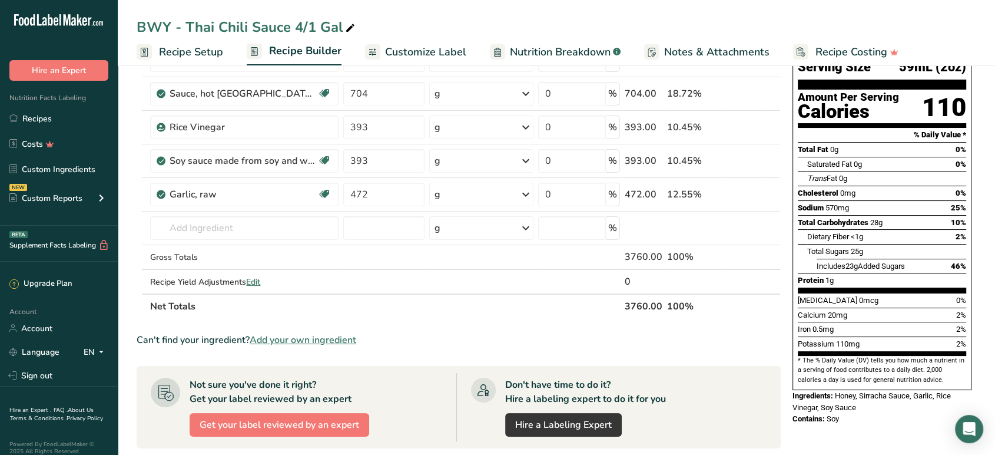
scroll to position [261, 0]
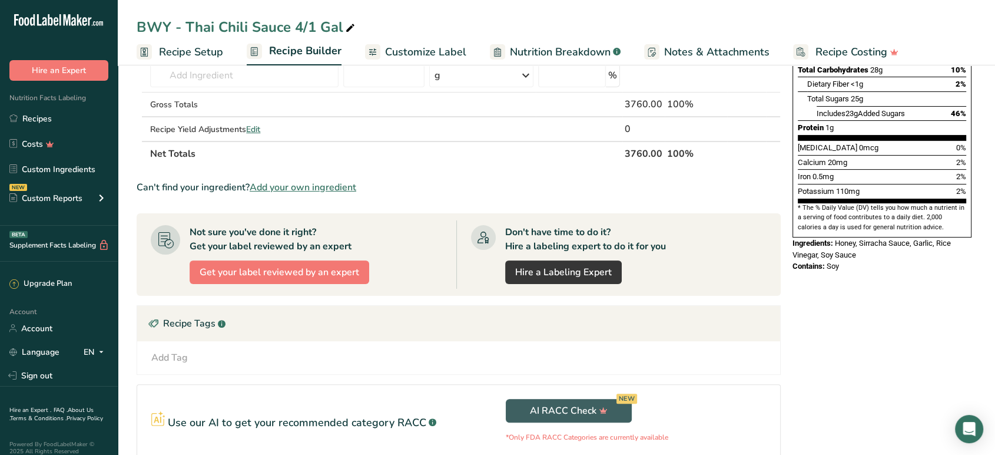
drag, startPoint x: 854, startPoint y: 237, endPoint x: 792, endPoint y: 216, distance: 65.4
click at [792, 216] on div "Nutrition Facts 64 Servings Per Container Serving Size 59mL (2oz) Amount Per Se…" at bounding box center [882, 52] width 188 height 447
copy div "Ingredients: Honey, Sirracha Sauce, Garlic, Rice Vinegar, Soy Sauce Contains: S…"
